Goal: Transaction & Acquisition: Purchase product/service

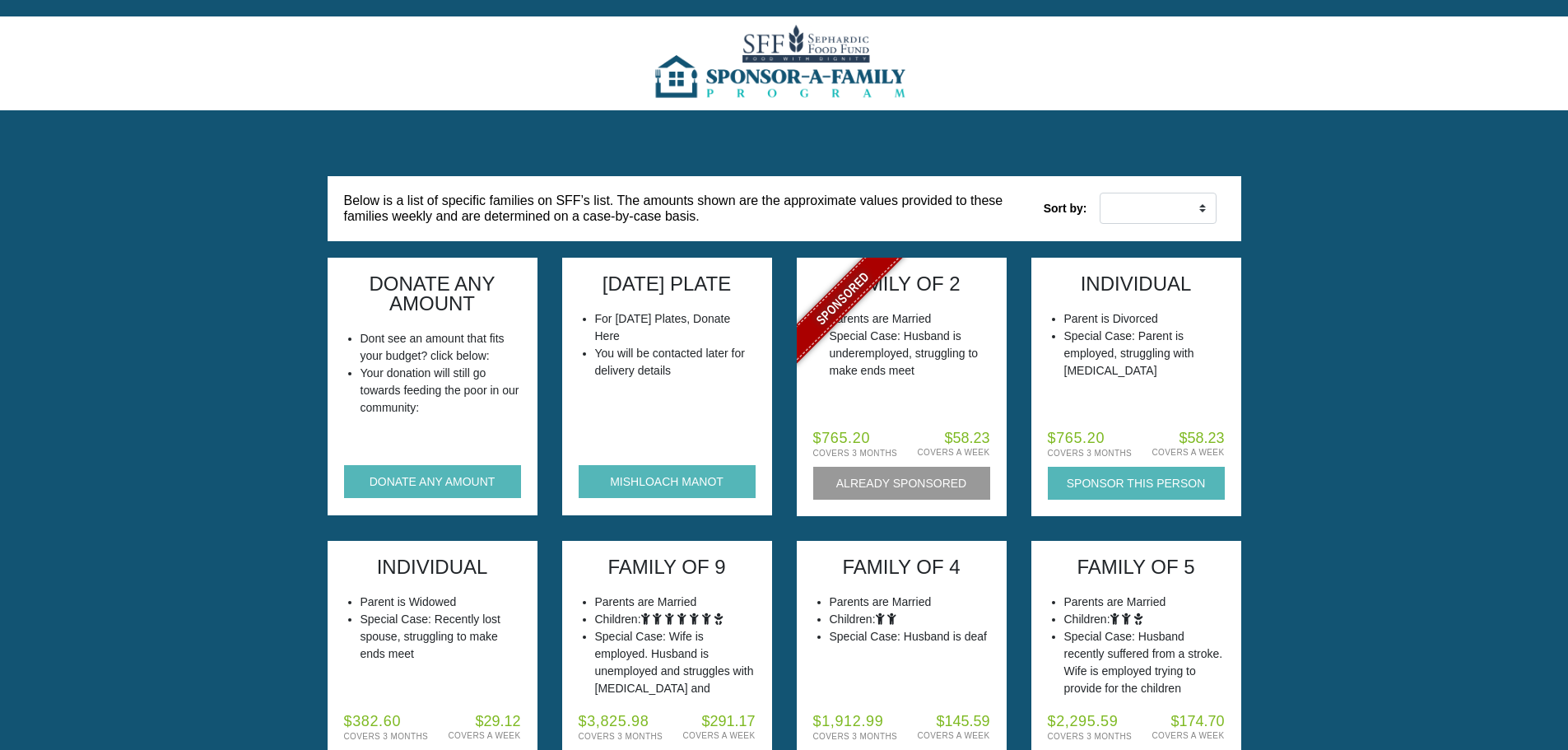
scroll to position [82, 0]
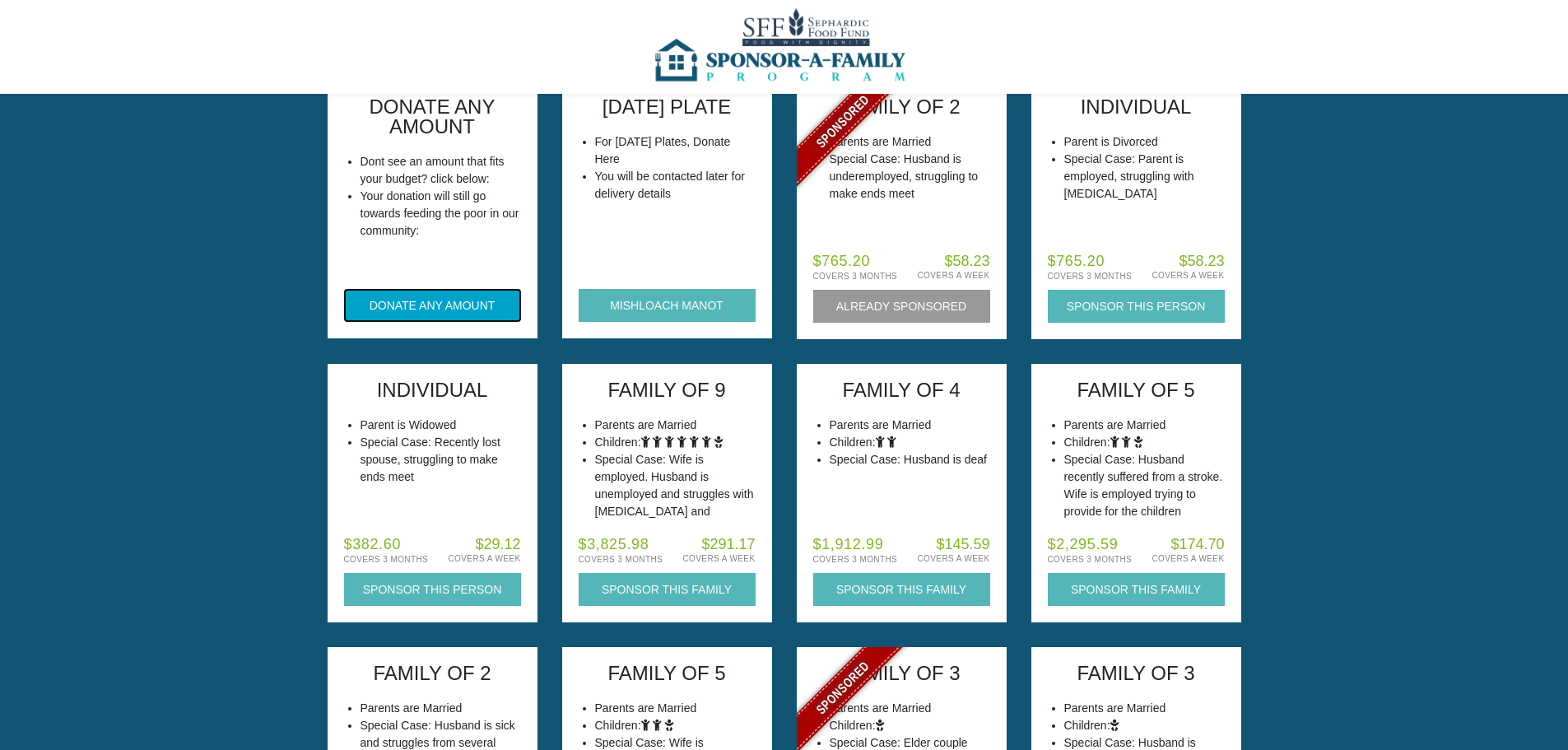
click at [357, 310] on button "DONATE ANY AMOUNT" at bounding box center [433, 305] width 177 height 33
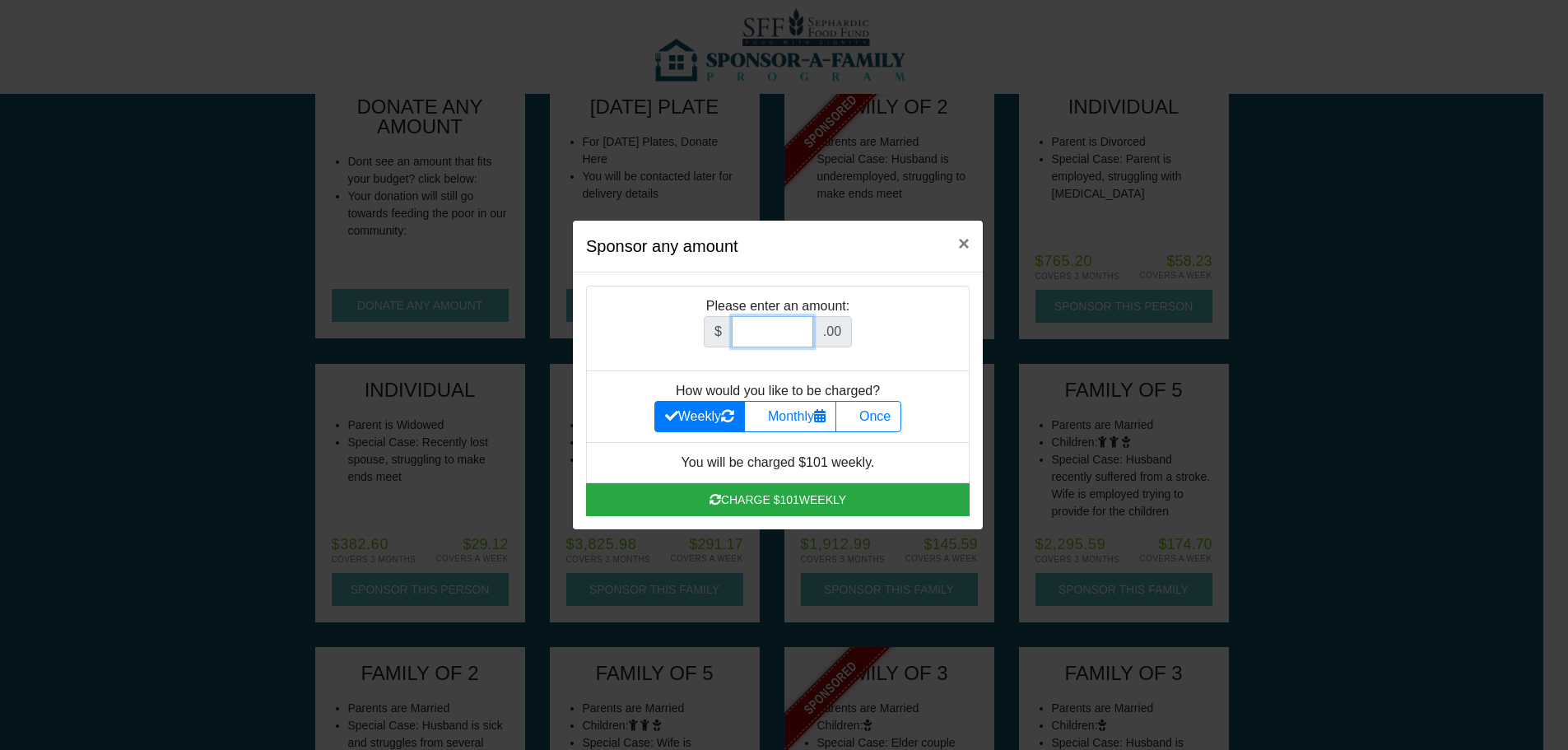
click at [763, 333] on input "Amount (to the nearest dollar)" at bounding box center [772, 331] width 81 height 31
type input "180"
click at [949, 343] on div "$ 180 .00" at bounding box center [778, 338] width 349 height 44
click at [886, 424] on label "Once" at bounding box center [868, 416] width 66 height 31
click at [857, 418] on input "Once" at bounding box center [850, 411] width 10 height 10
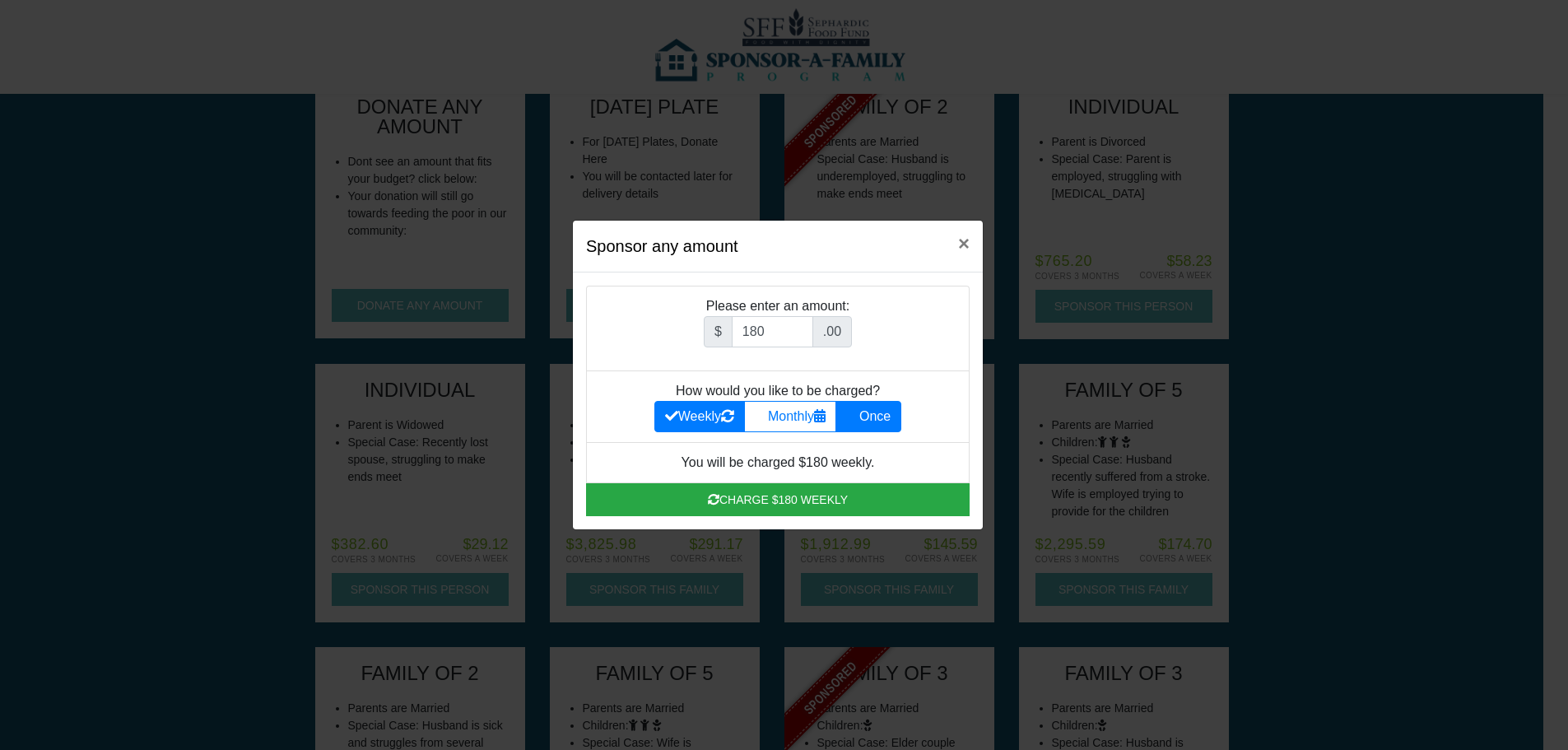
radio input "true"
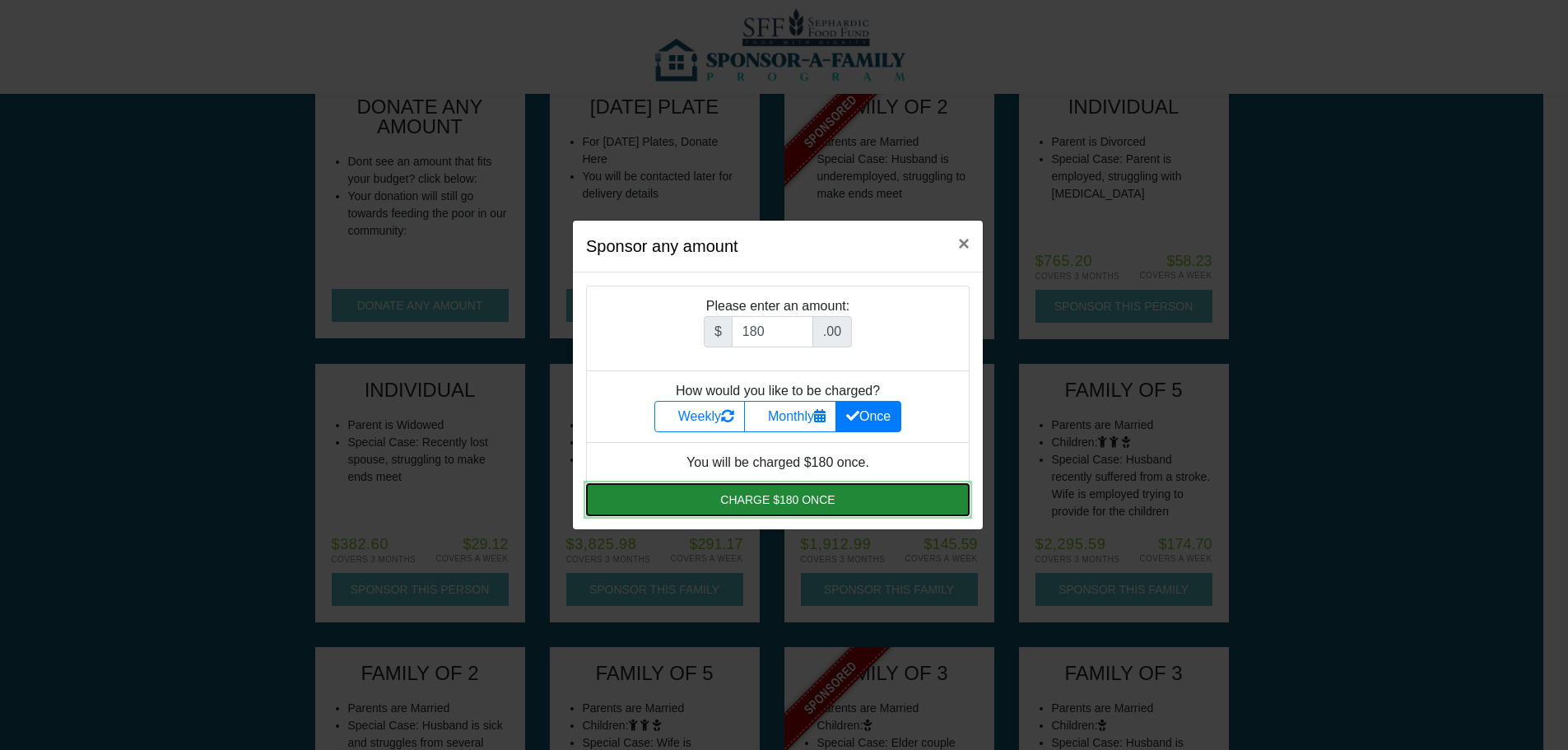
click at [716, 500] on button "Charge $180 once" at bounding box center [777, 499] width 384 height 33
